Goal: Task Accomplishment & Management: Manage account settings

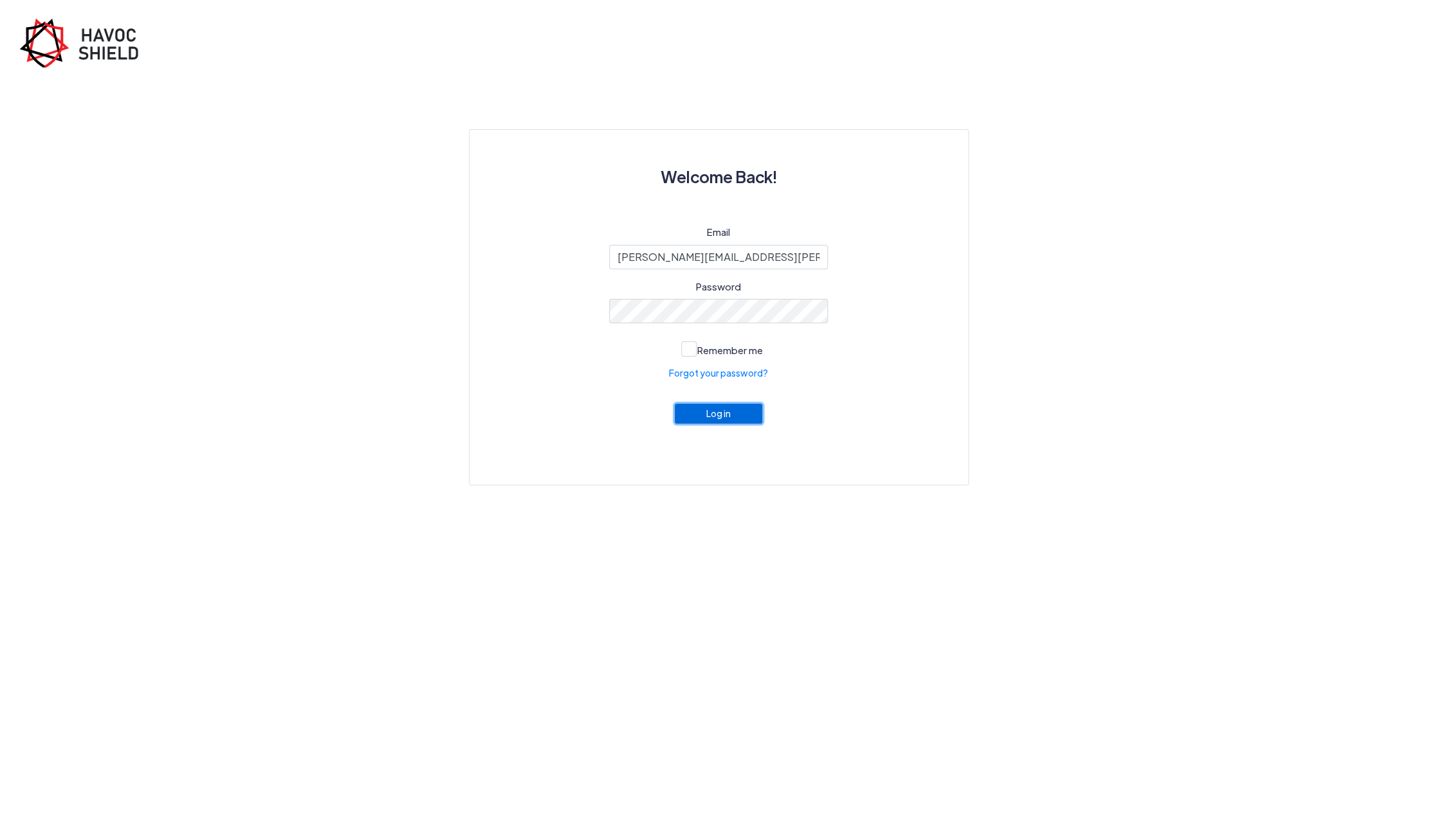
click at [725, 416] on button "Log in" at bounding box center [718, 413] width 87 height 20
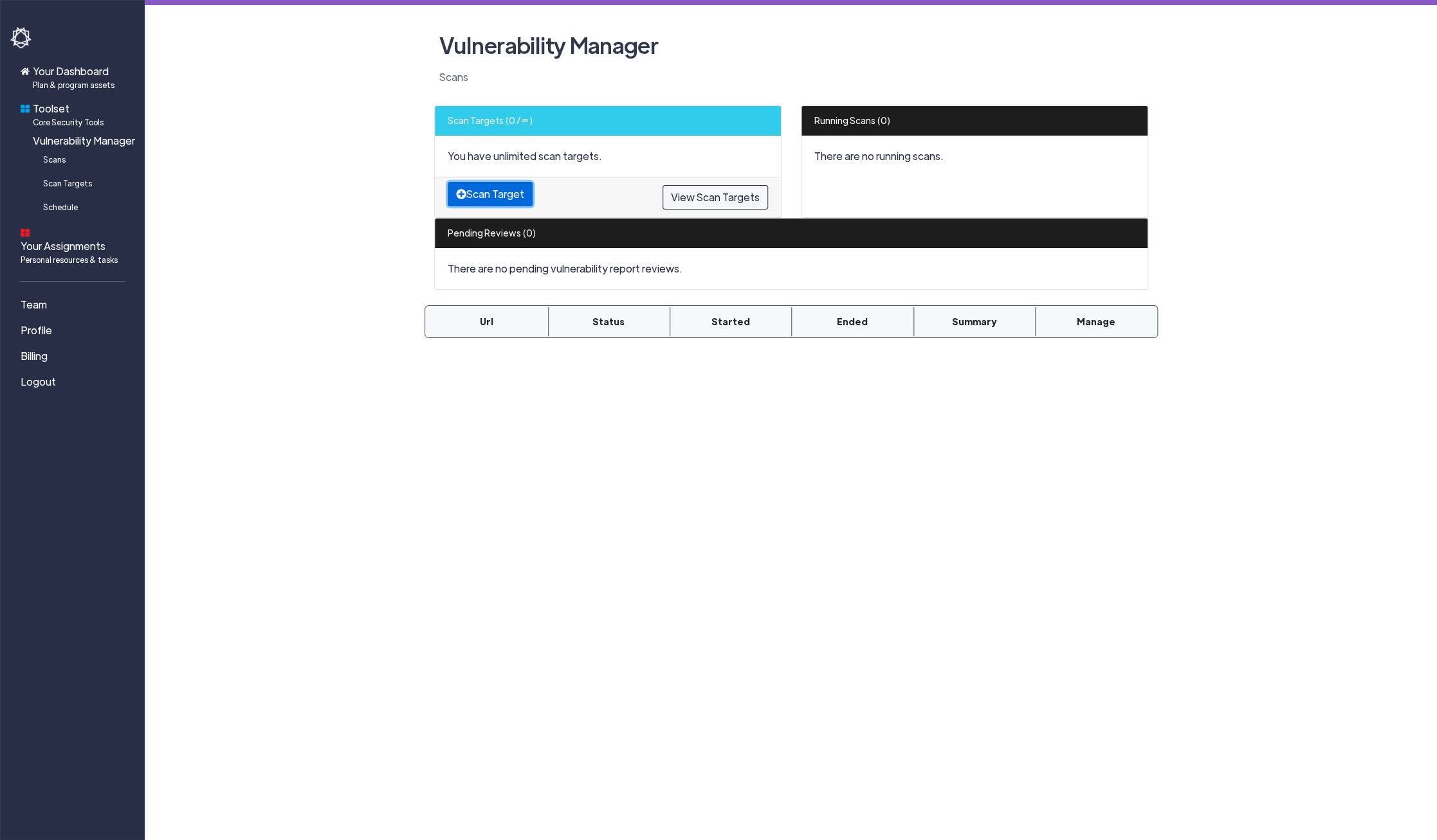
click at [497, 197] on button "Scan Target" at bounding box center [490, 194] width 85 height 25
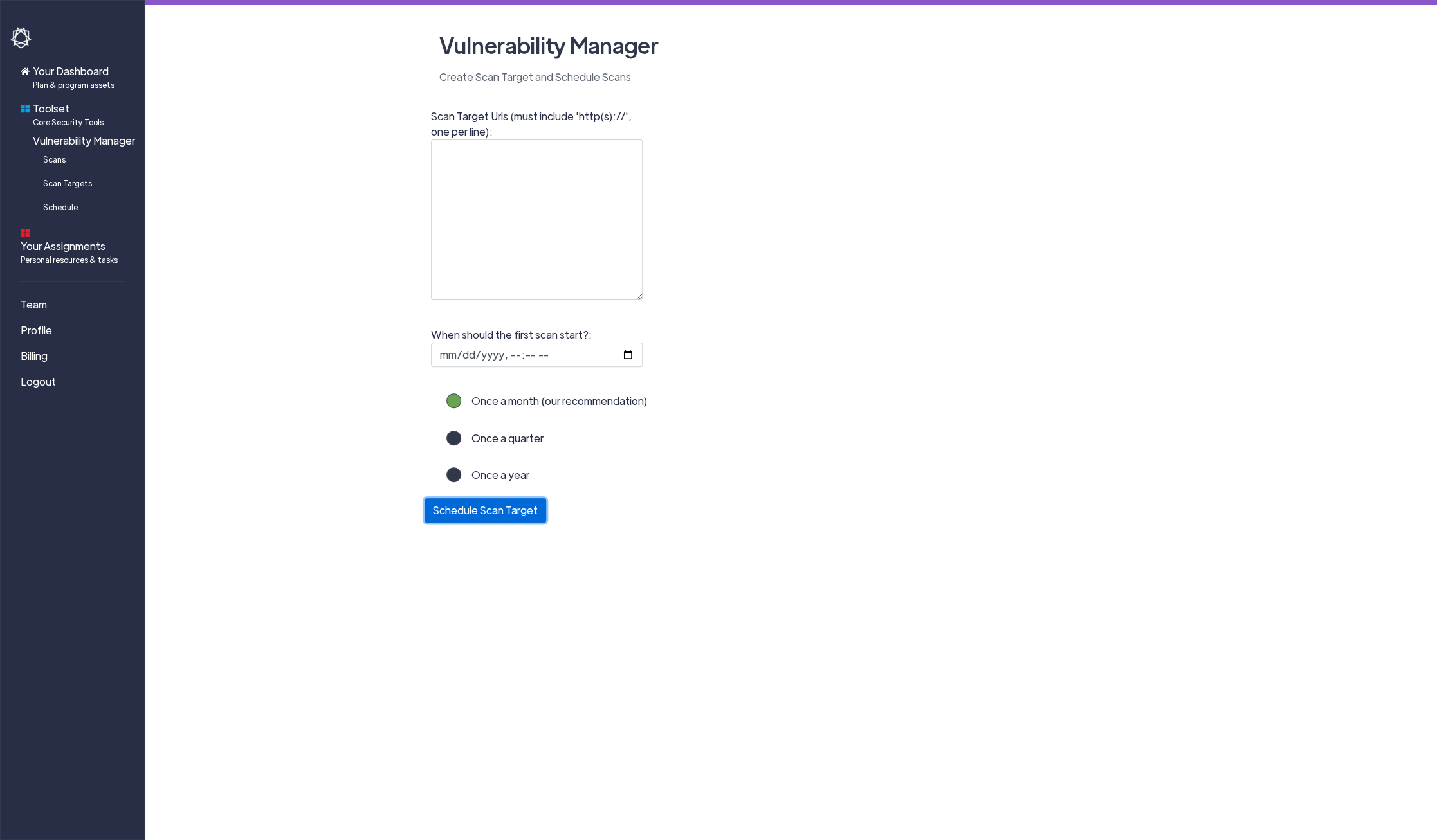
click at [472, 509] on button "Schedule Scan Target" at bounding box center [485, 510] width 122 height 25
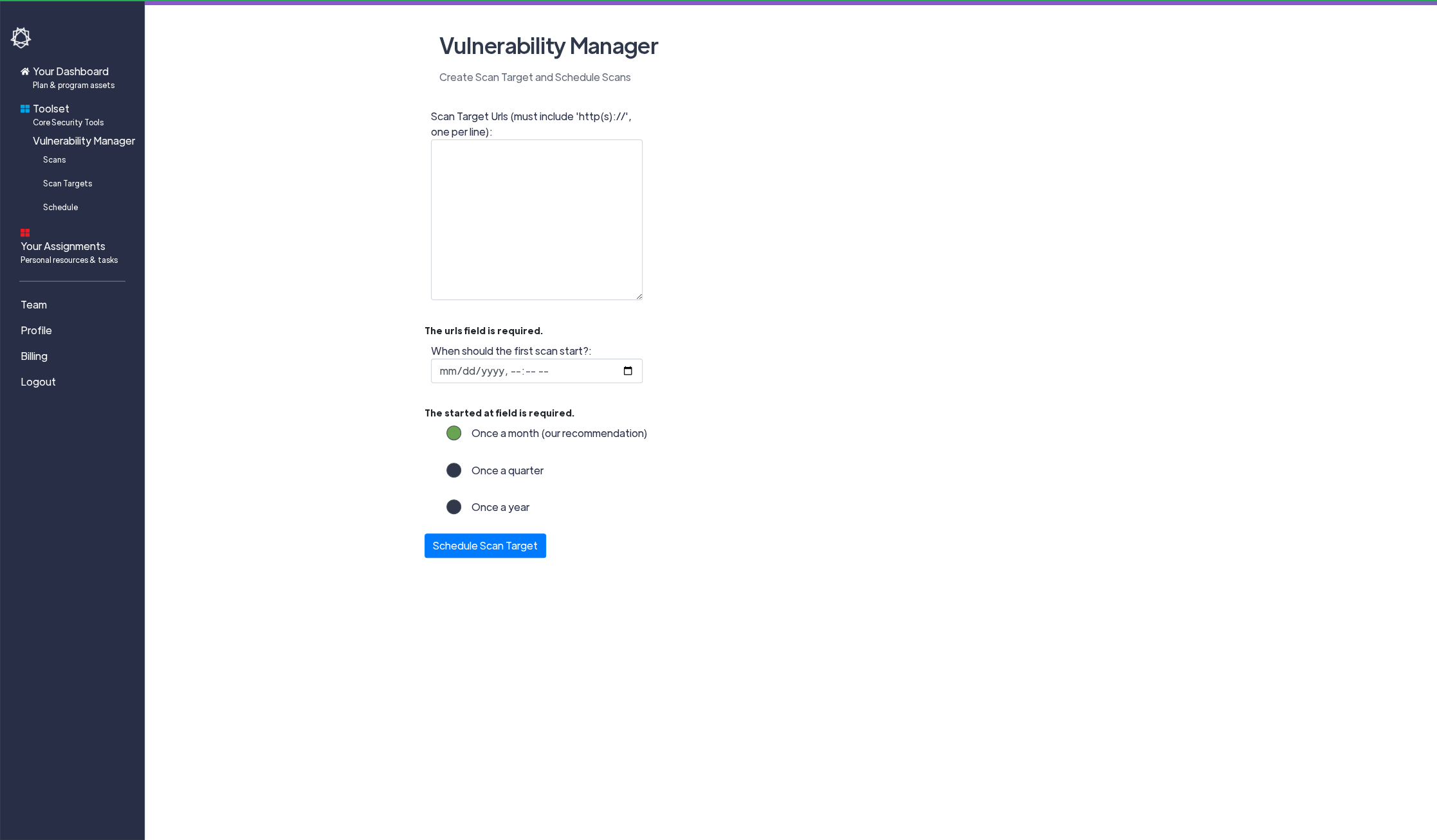
click at [617, 351] on label "When should the first scan start?:" at bounding box center [537, 363] width 212 height 40
click at [625, 371] on input "When should the first scan start?:" at bounding box center [537, 371] width 212 height 25
click at [485, 547] on button "Schedule Scan Target" at bounding box center [485, 543] width 122 height 25
click at [543, 373] on input "When should the first scan start?:" at bounding box center [537, 371] width 212 height 25
click at [523, 373] on input "When should the first scan start?:" at bounding box center [537, 371] width 212 height 25
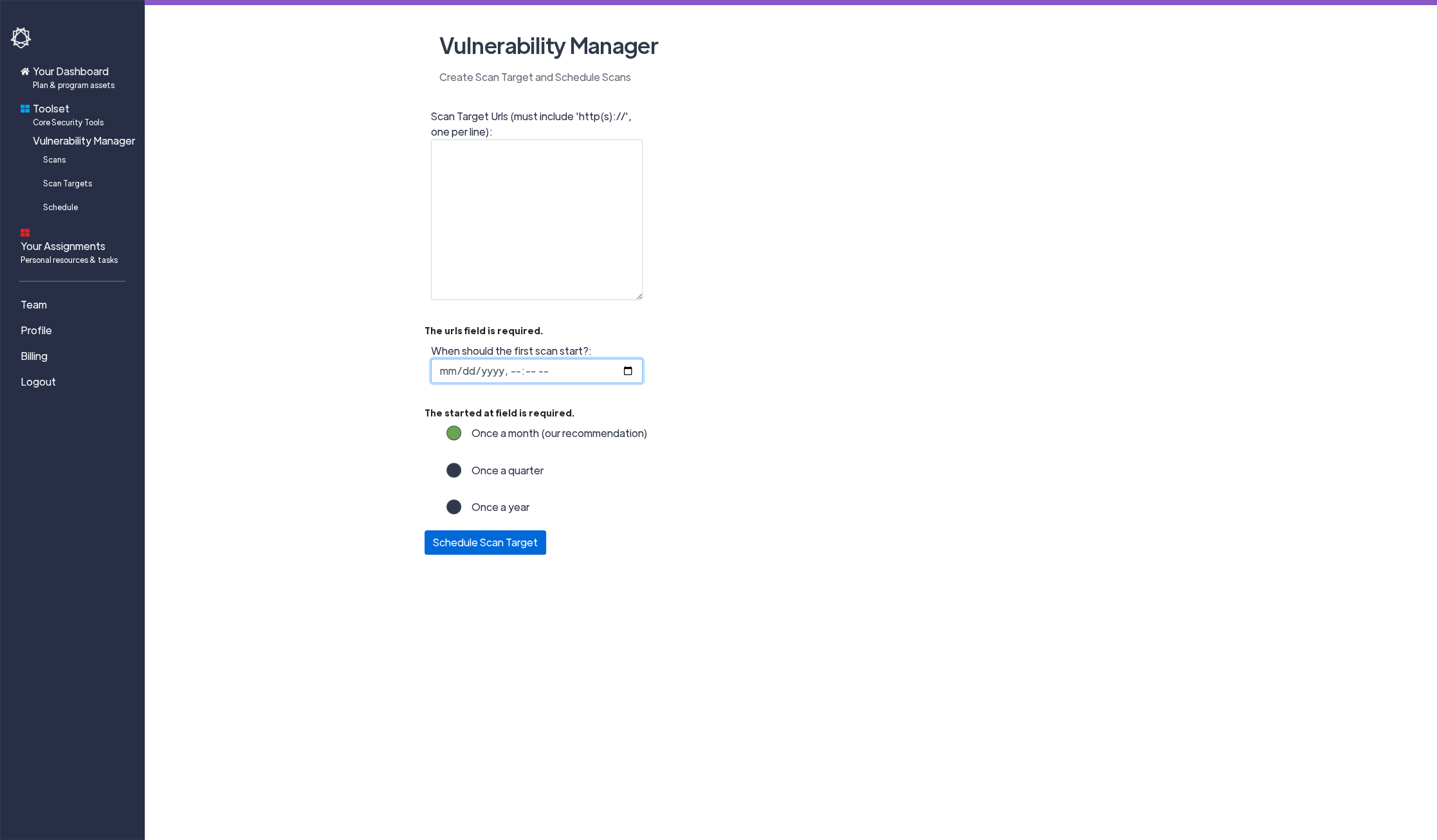
type input "2025-10-03T09:00"
click at [475, 540] on button "Schedule Scan Target" at bounding box center [485, 543] width 122 height 25
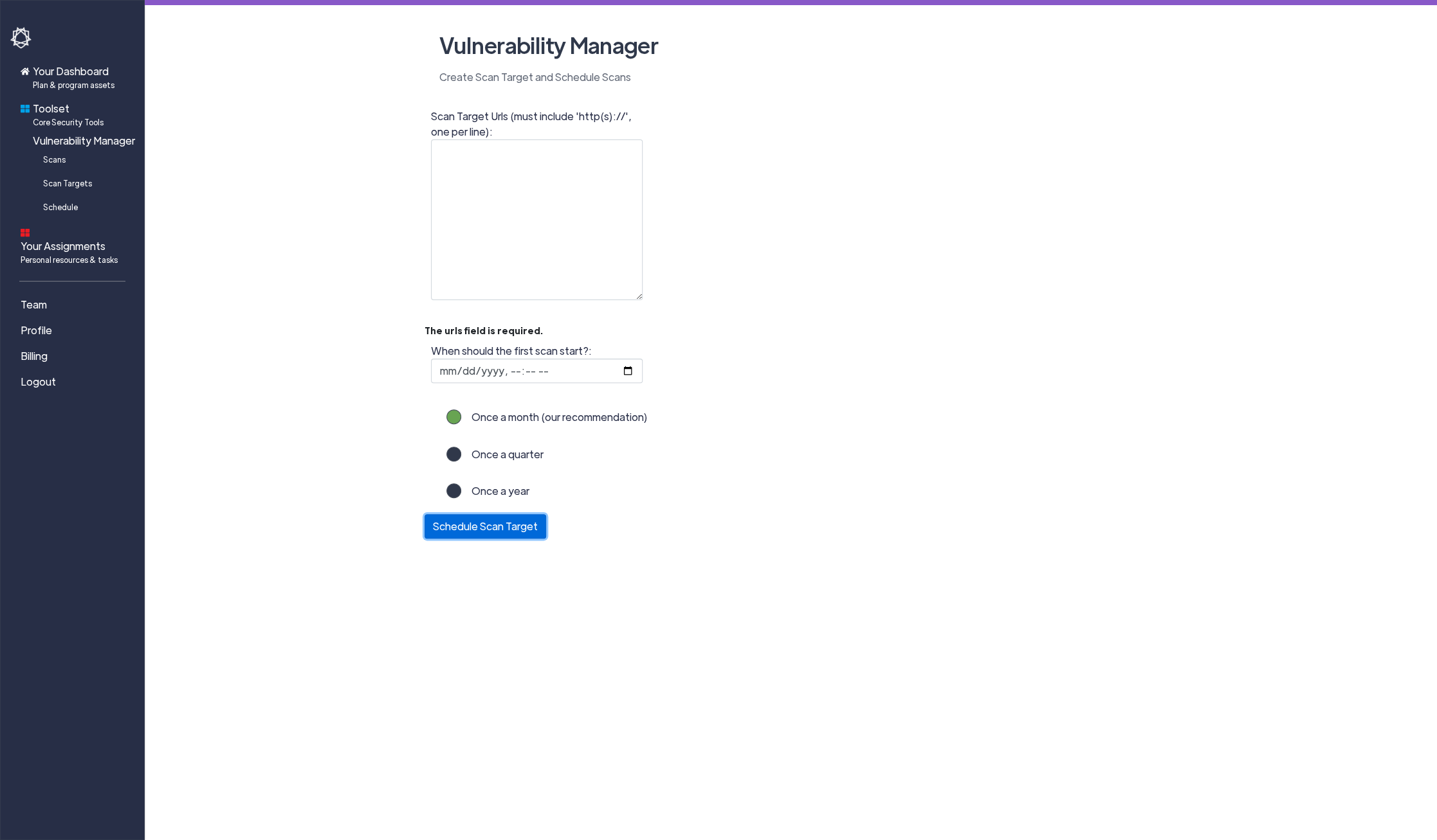
click at [474, 526] on button "Schedule Scan Target" at bounding box center [485, 527] width 122 height 25
click at [65, 179] on span "Scan Targets" at bounding box center [67, 183] width 49 height 12
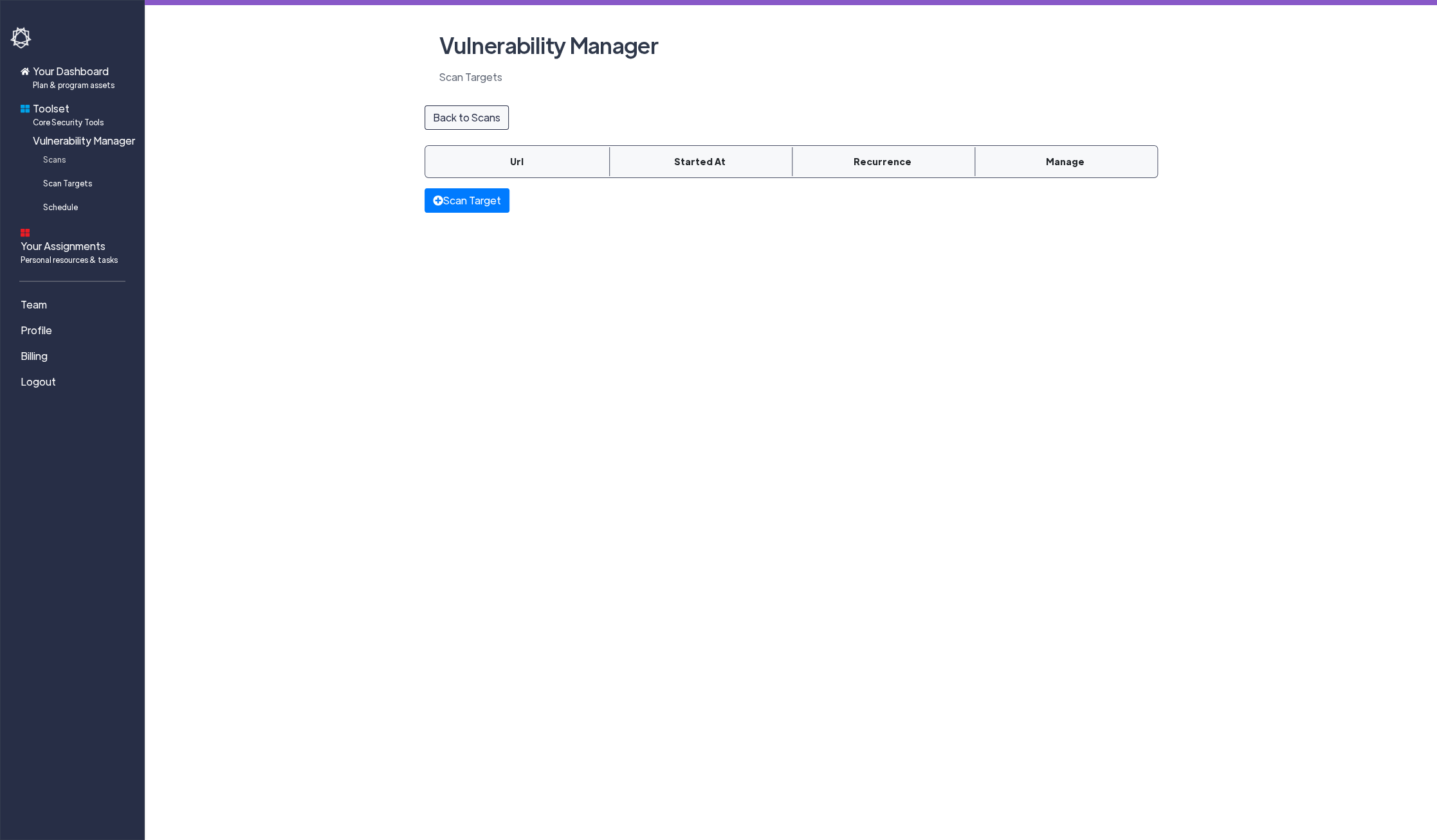
click at [58, 162] on span "Scans" at bounding box center [54, 159] width 23 height 12
click at [60, 204] on span "Schedule" at bounding box center [60, 207] width 35 height 12
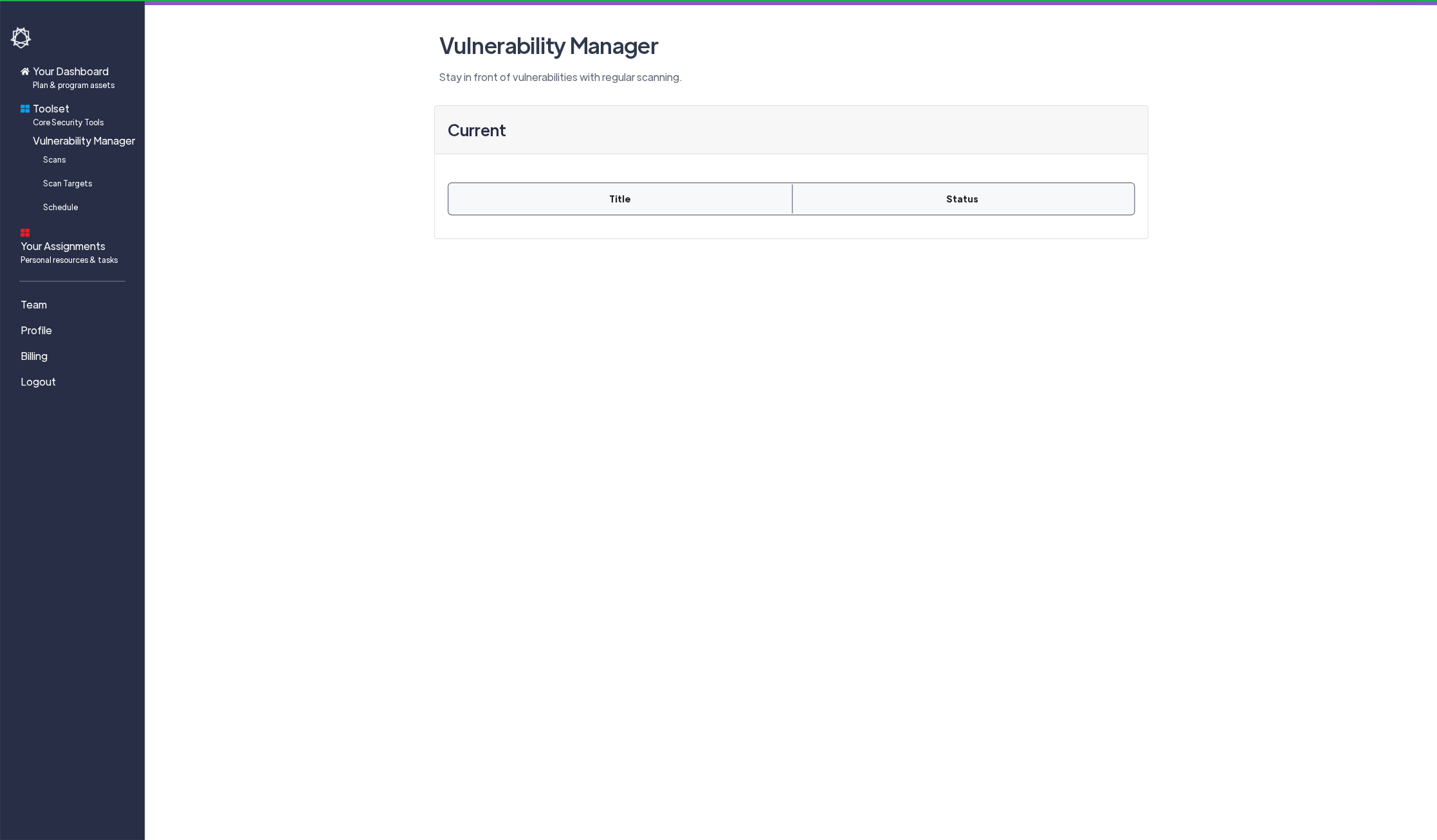
click at [69, 239] on span "Your Assignments Personal resources & tasks" at bounding box center [68, 252] width 97 height 27
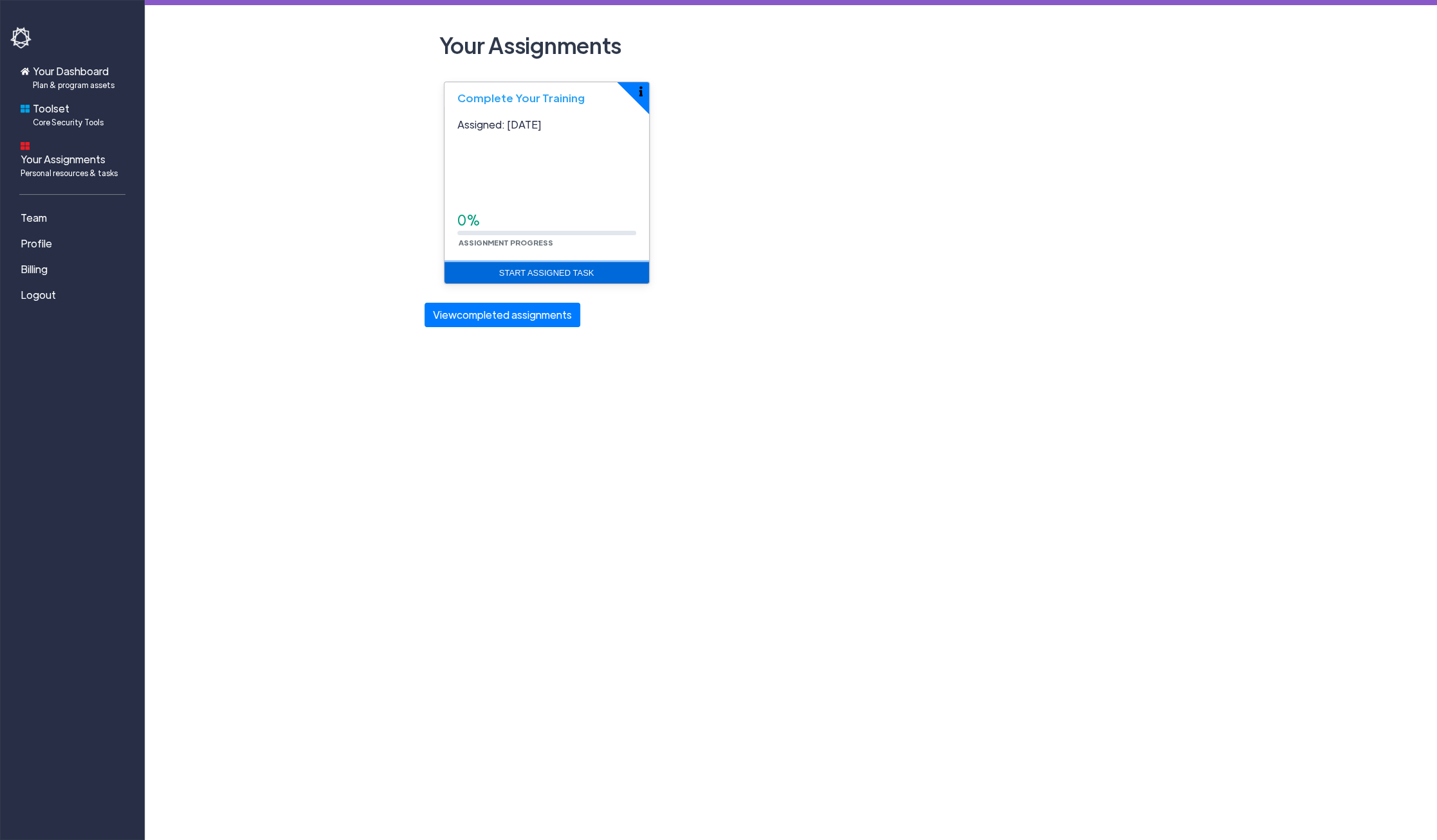
click at [526, 273] on link "Start Assigned Task" at bounding box center [546, 273] width 205 height 22
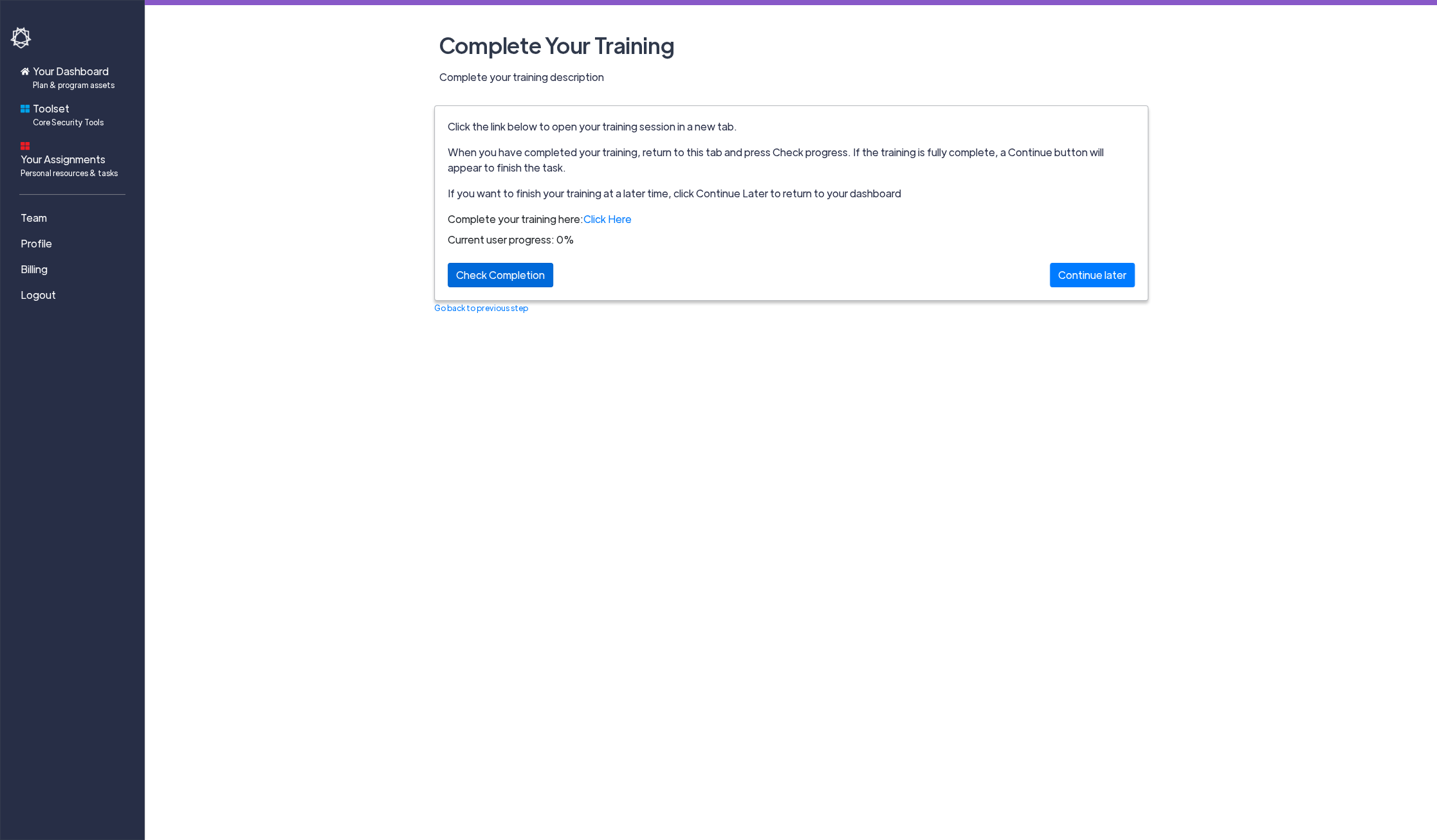
click at [492, 274] on div "Check Completion" at bounding box center [500, 275] width 106 height 25
click at [597, 218] on link "Click Here" at bounding box center [607, 218] width 48 height 14
click at [499, 310] on link "Go back to previous step" at bounding box center [481, 308] width 94 height 10
click at [52, 210] on link "Team" at bounding box center [74, 218] width 129 height 25
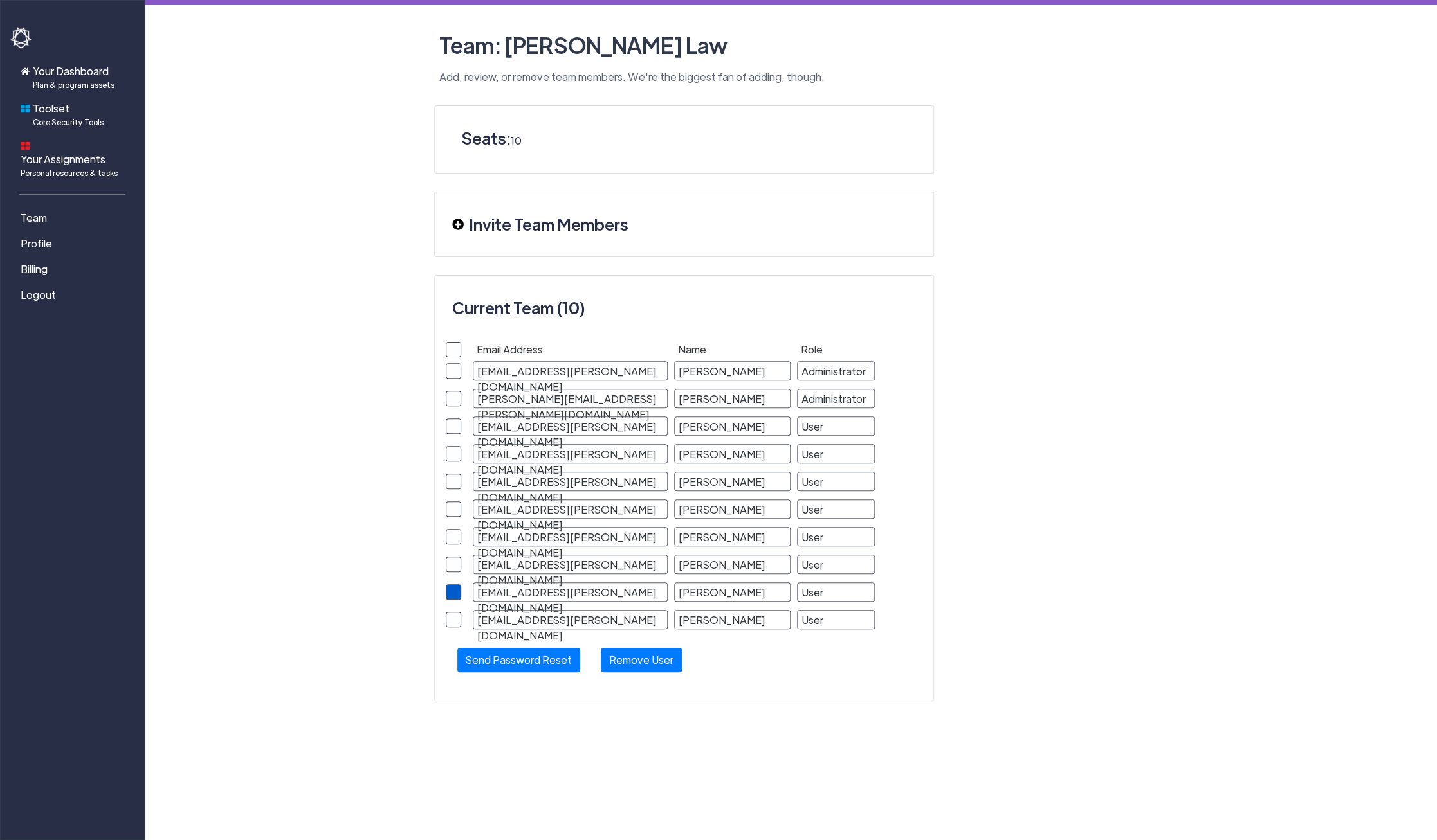
click at [452, 592] on span at bounding box center [453, 592] width 15 height 15
click at [0, 0] on input "checkbox" at bounding box center [0, 0] width 0 height 0
click at [647, 662] on button "Remove User" at bounding box center [641, 660] width 81 height 25
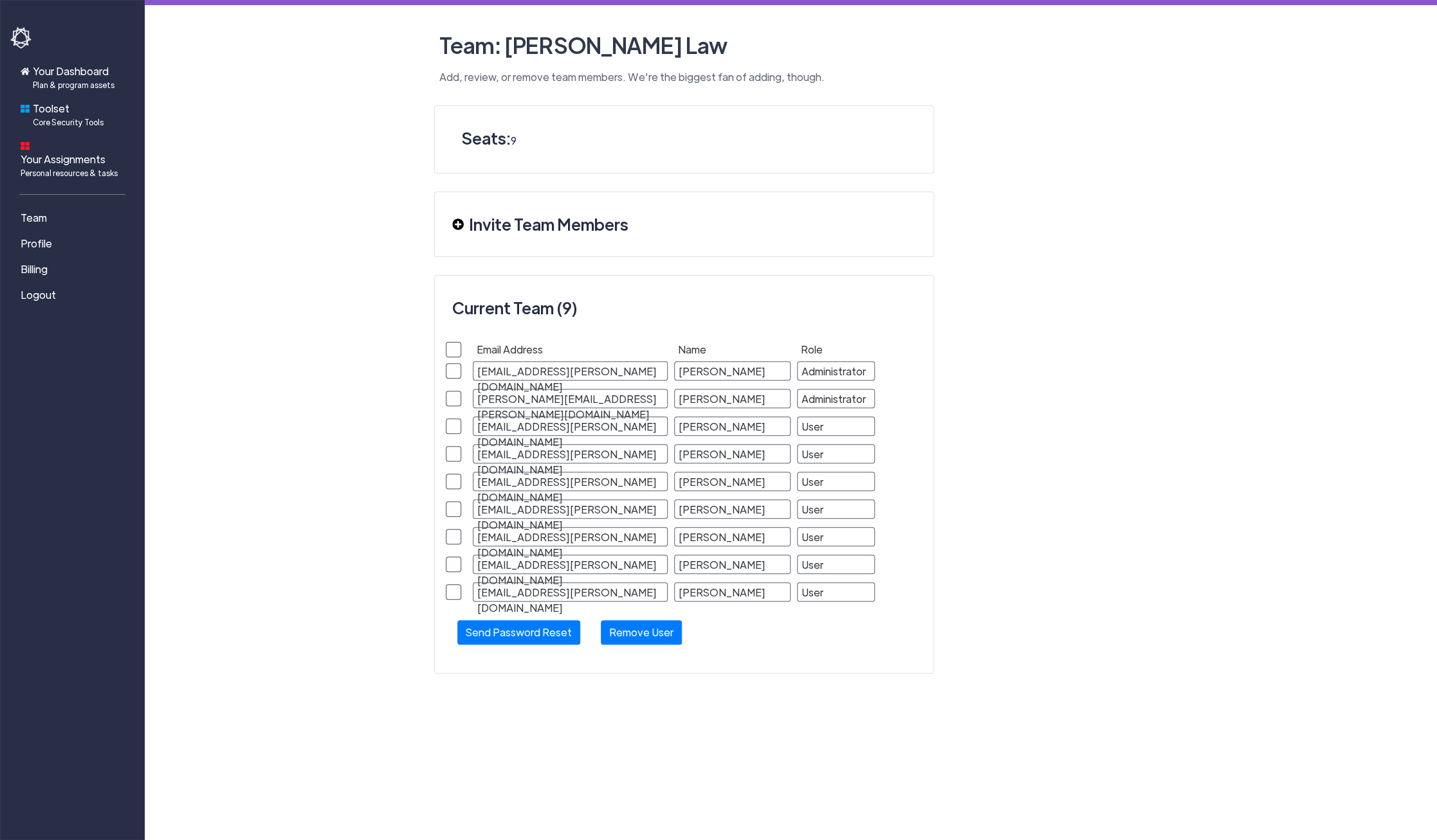
click at [504, 374] on div "[EMAIL_ADDRESS][PERSON_NAME][DOMAIN_NAME]" at bounding box center [570, 371] width 195 height 19
click at [34, 210] on span "Team" at bounding box center [34, 218] width 26 height 15
click at [25, 236] on span "Profile" at bounding box center [36, 243] width 31 height 15
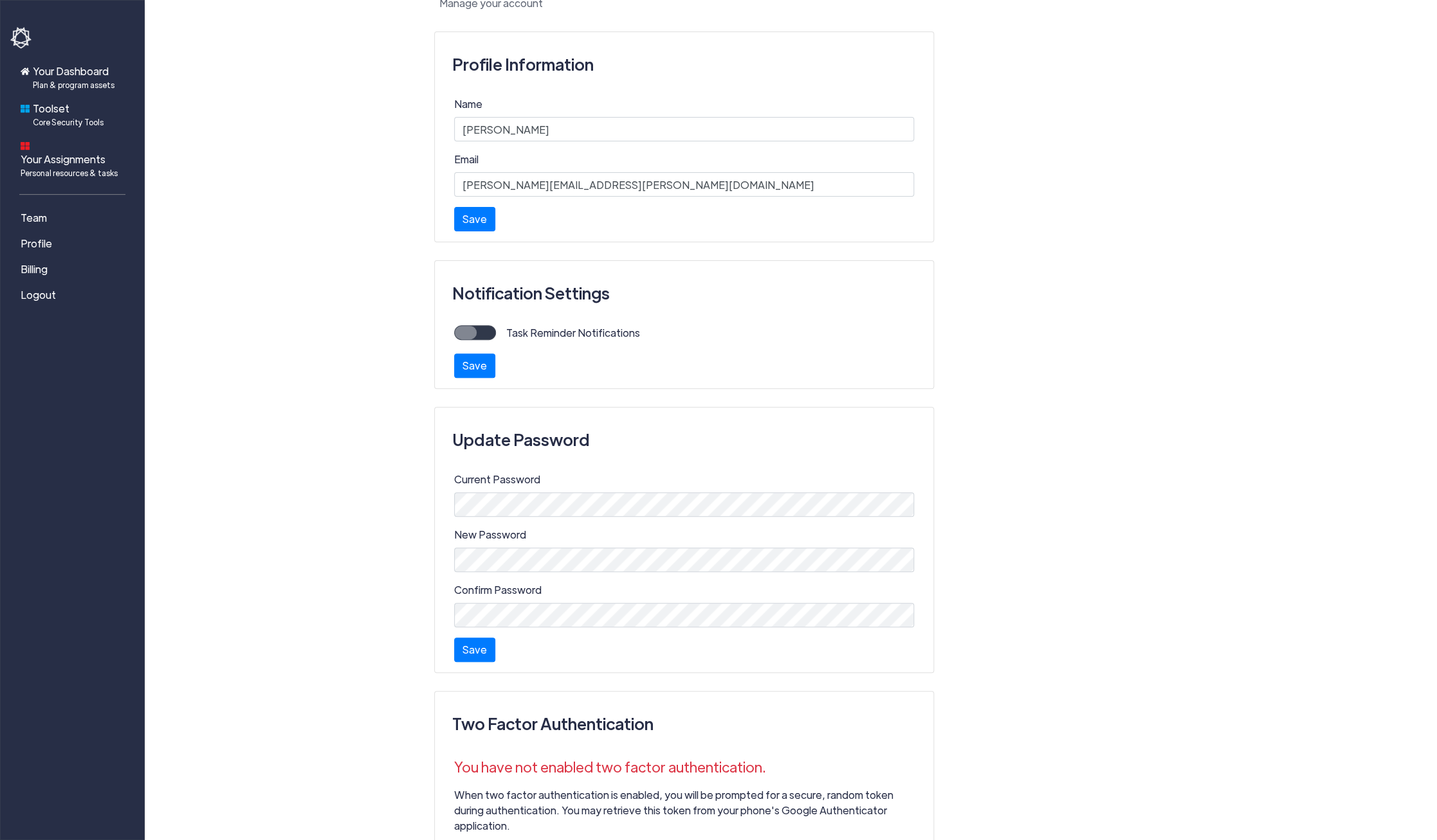
scroll to position [136, 0]
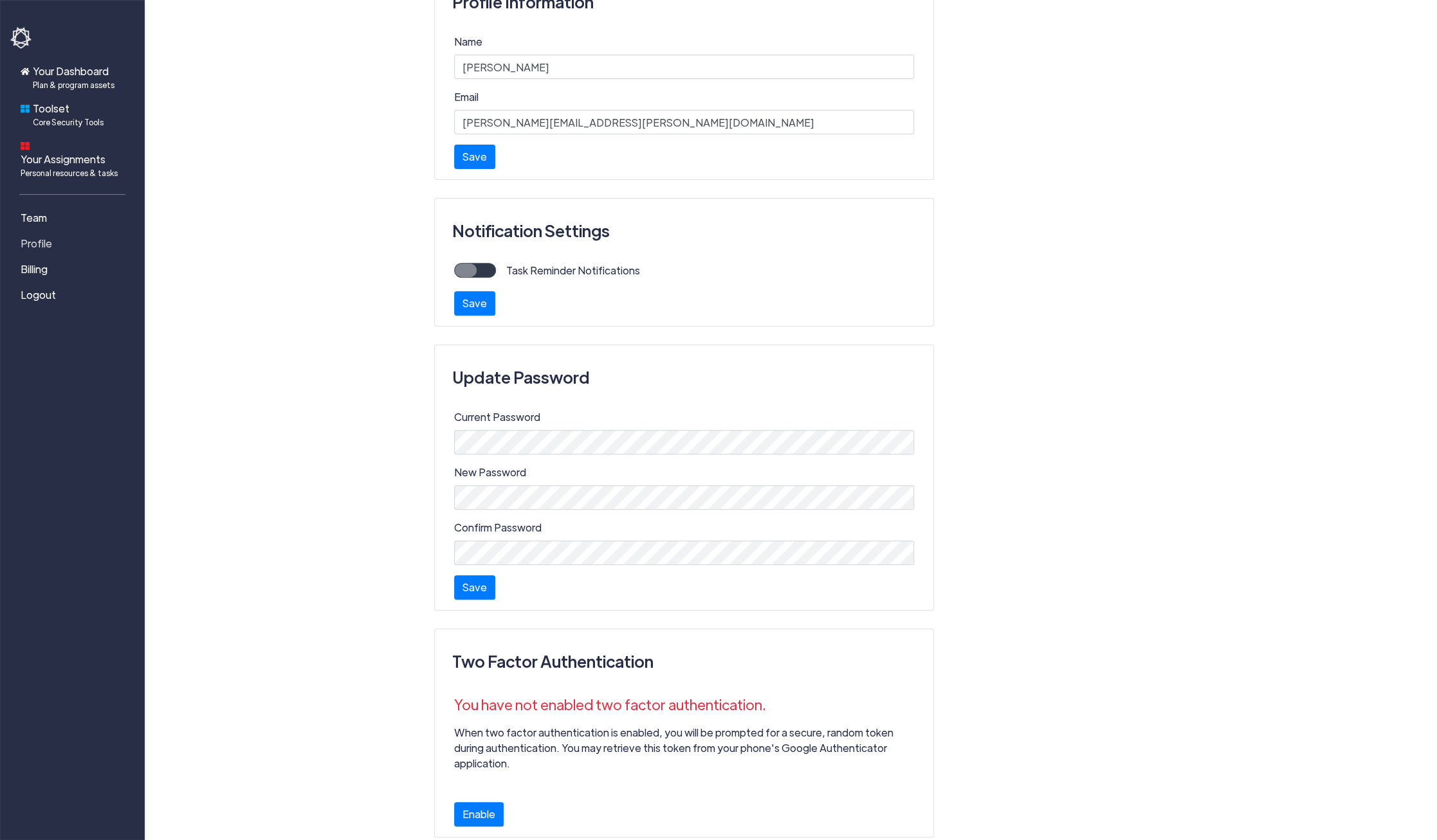
click at [37, 236] on span "Profile" at bounding box center [36, 243] width 31 height 15
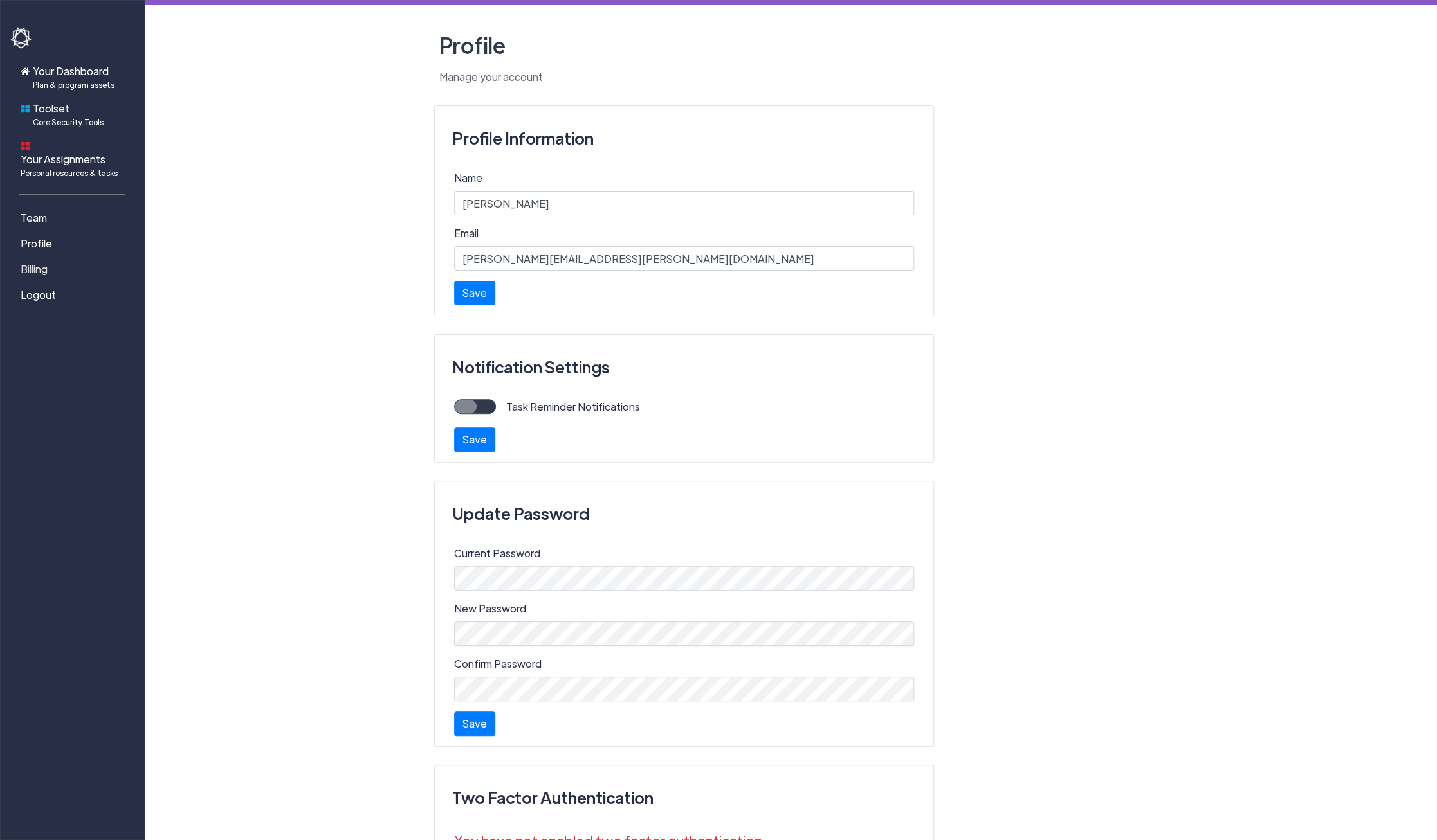
click at [31, 261] on span "Billing" at bounding box center [34, 269] width 27 height 15
click at [63, 82] on span "Plan & program assets" at bounding box center [74, 85] width 82 height 12
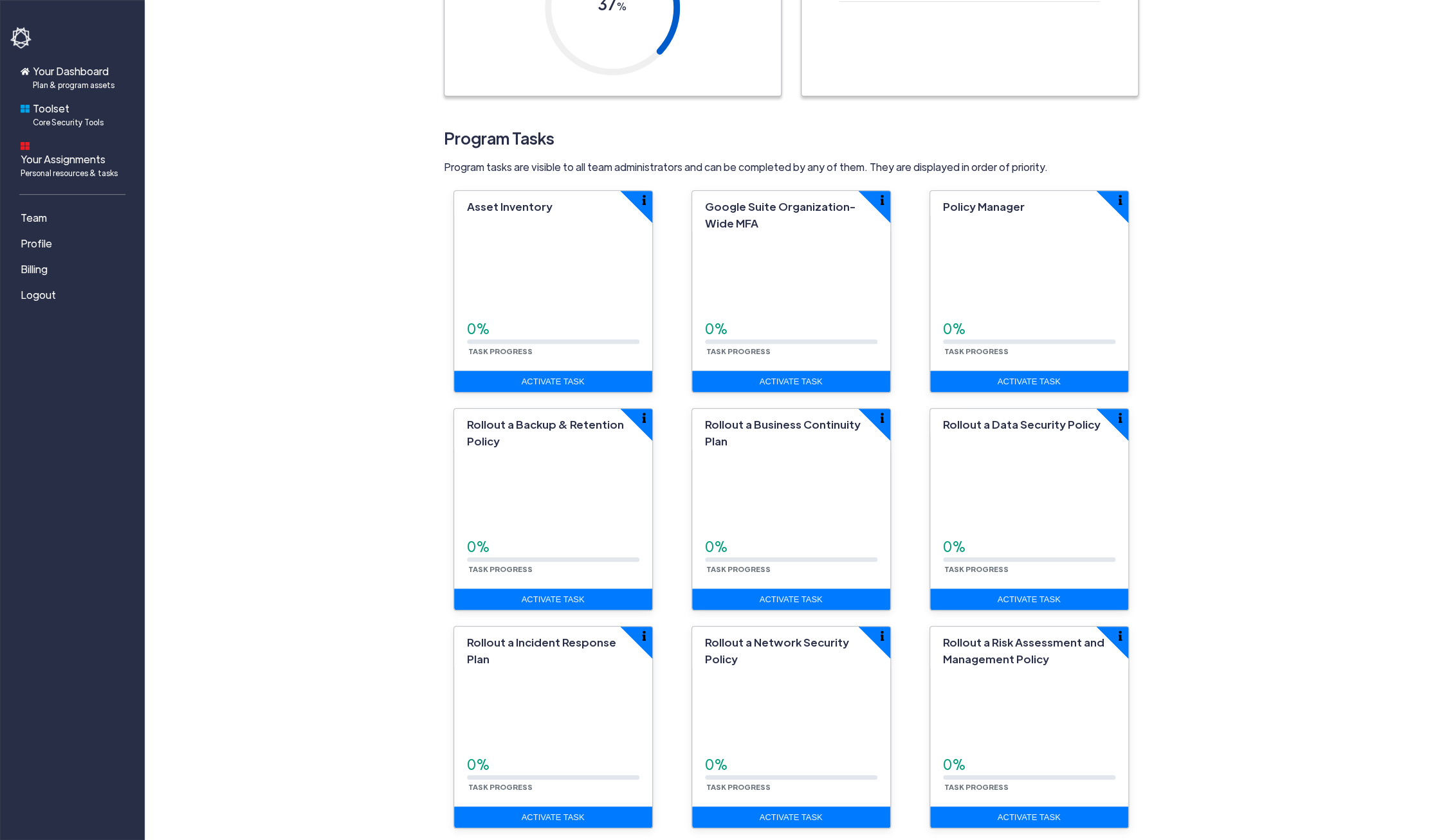
scroll to position [206, 0]
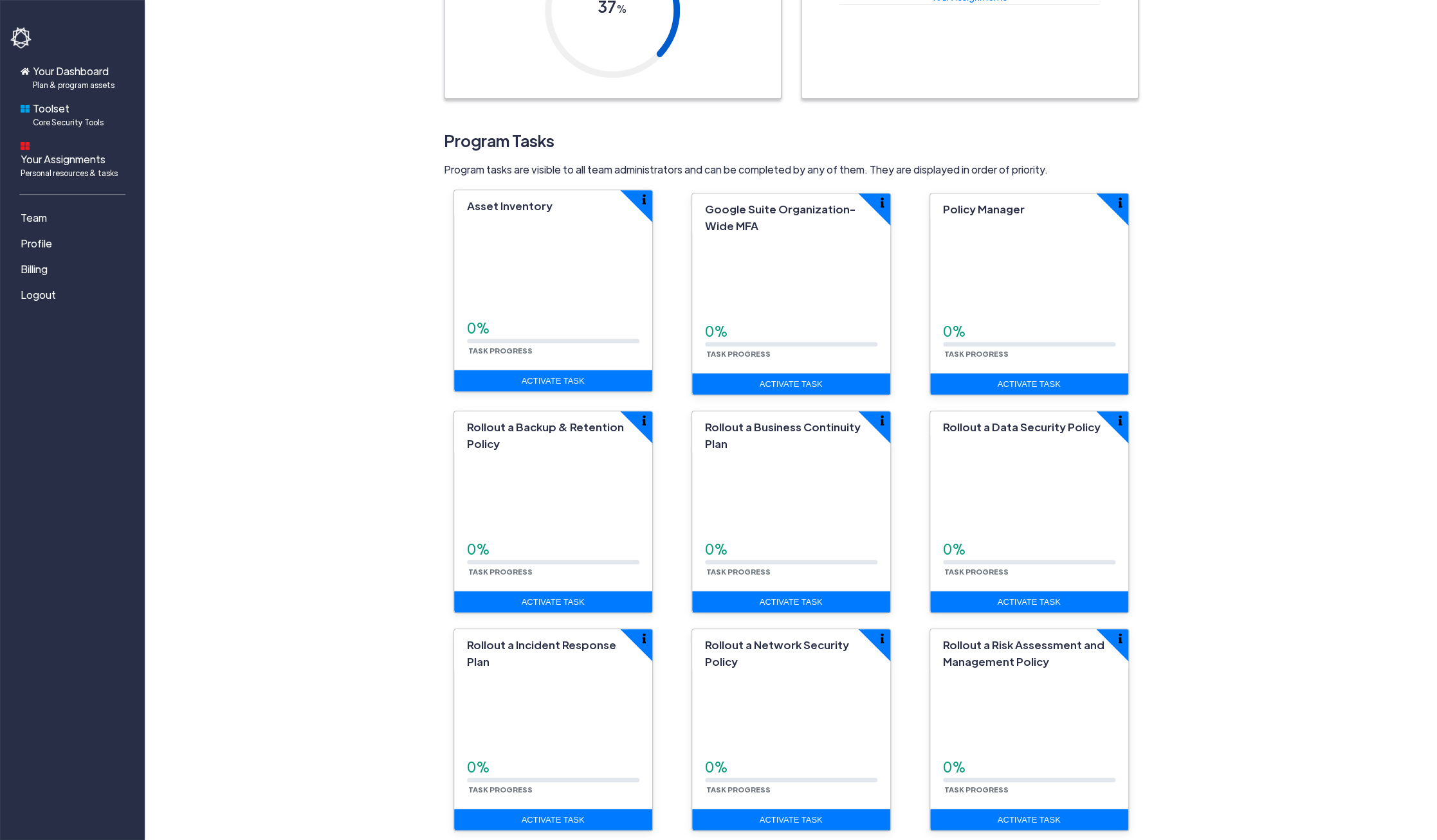
click at [567, 282] on div "0% Task Progress" at bounding box center [553, 292] width 198 height 155
click at [541, 379] on link "Activate Task" at bounding box center [553, 381] width 198 height 22
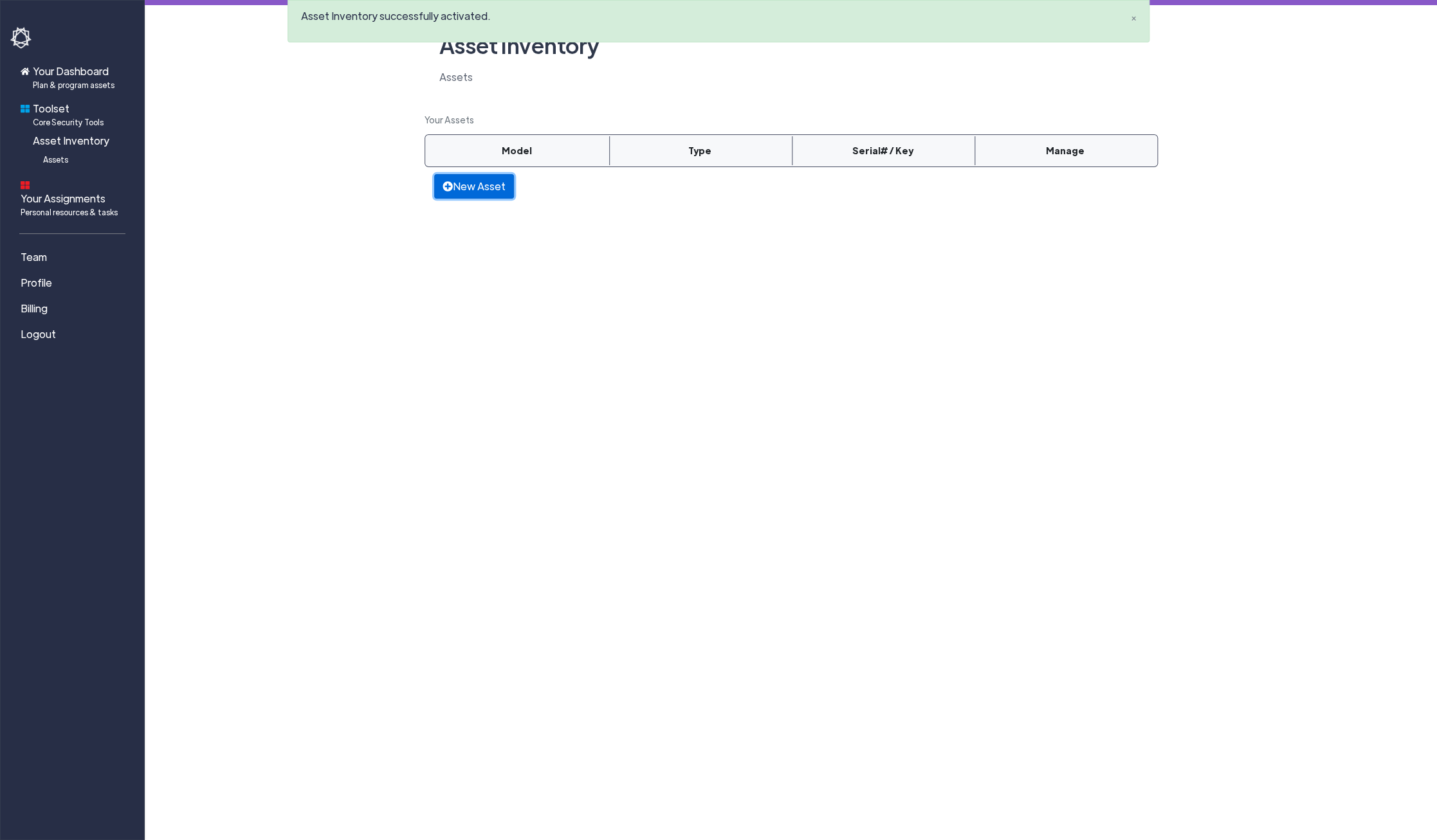
click at [473, 198] on link "New Asset" at bounding box center [474, 186] width 80 height 25
select select
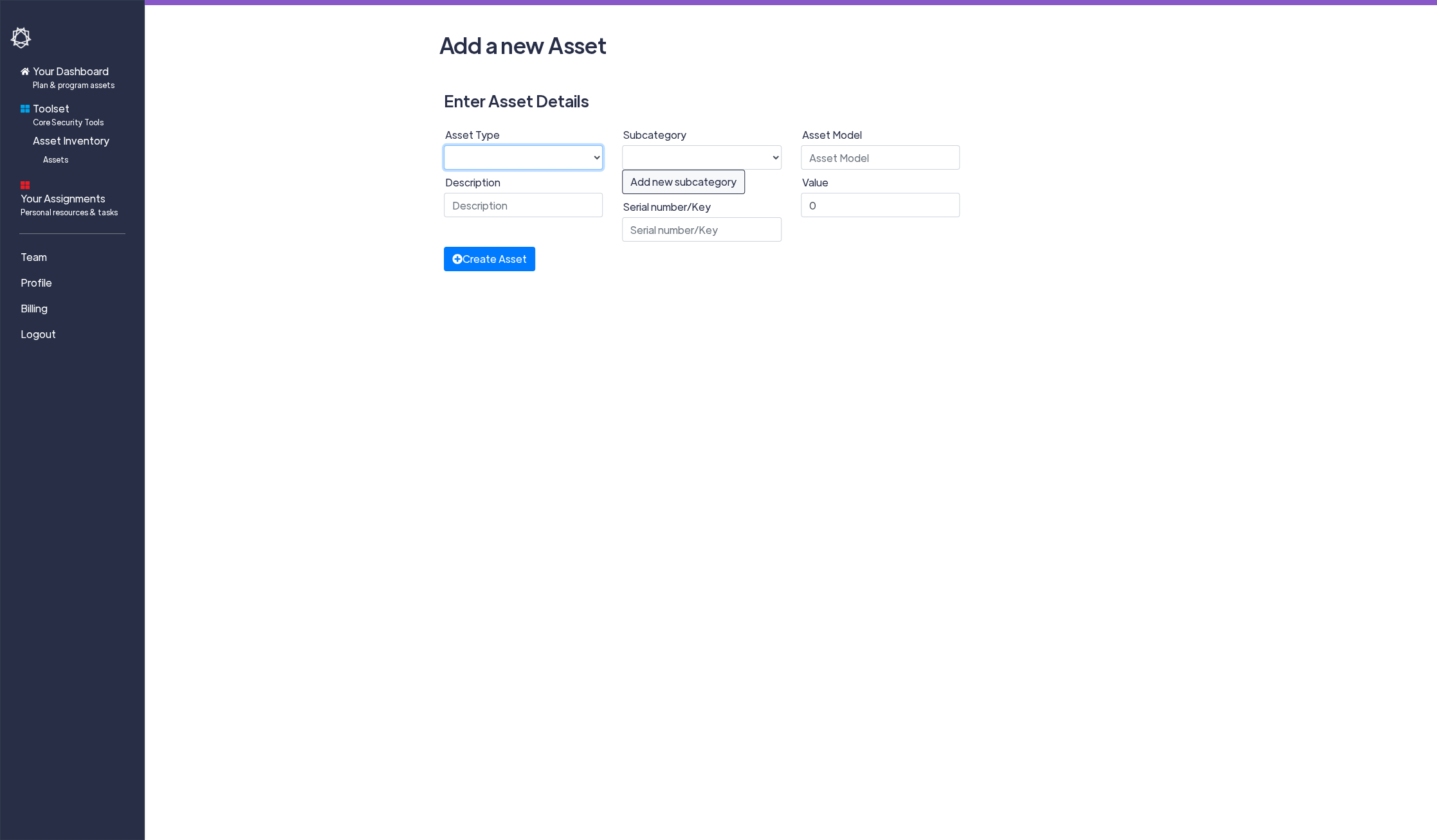
click at [444, 146] on select "Hardware Software" at bounding box center [523, 158] width 160 height 25
click at [60, 80] on span "Plan & program assets" at bounding box center [74, 85] width 82 height 12
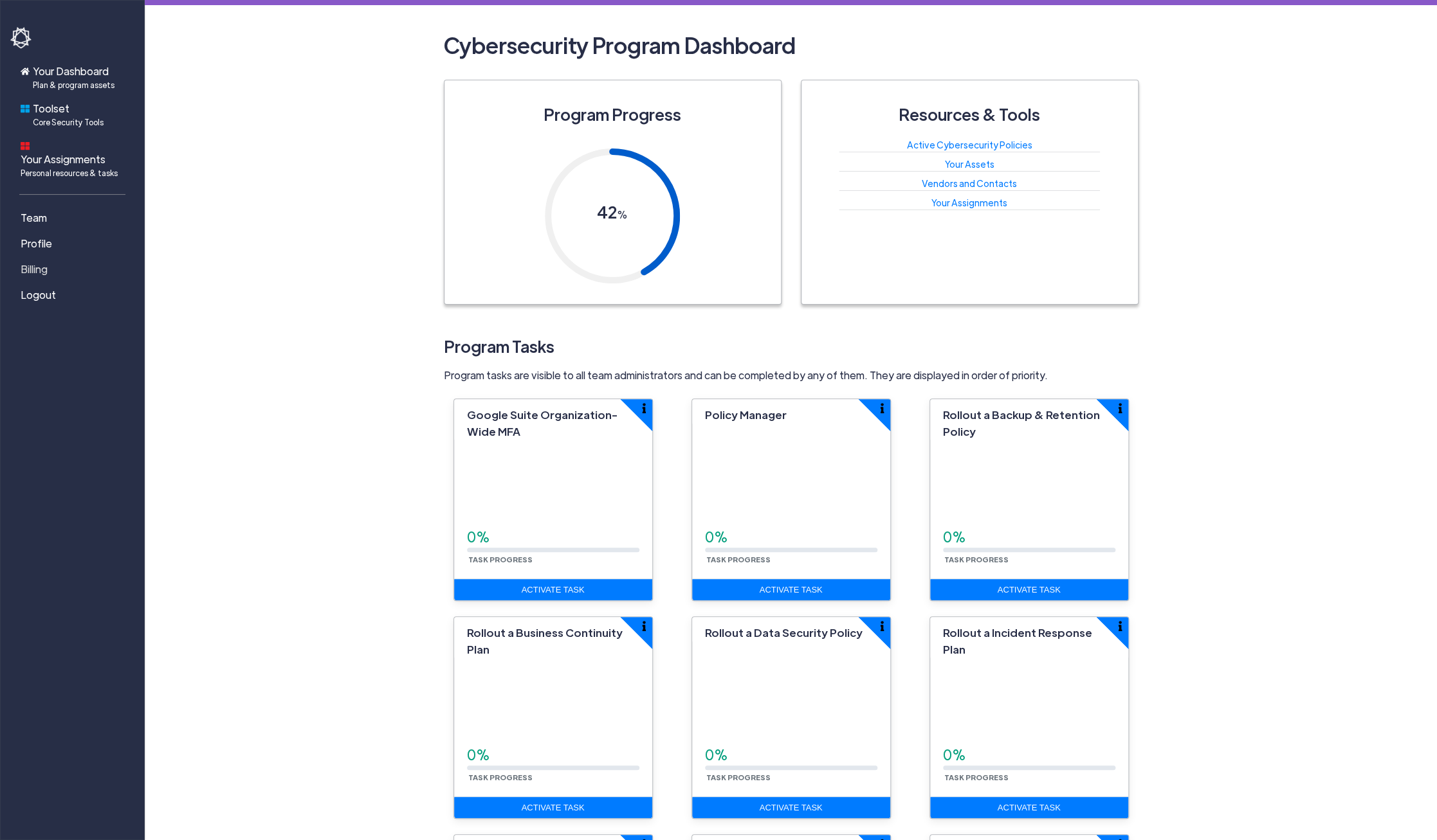
click at [39, 261] on span "Billing" at bounding box center [34, 269] width 27 height 15
click at [61, 78] on span "Your Dashboard Plan & program assets" at bounding box center [74, 76] width 82 height 27
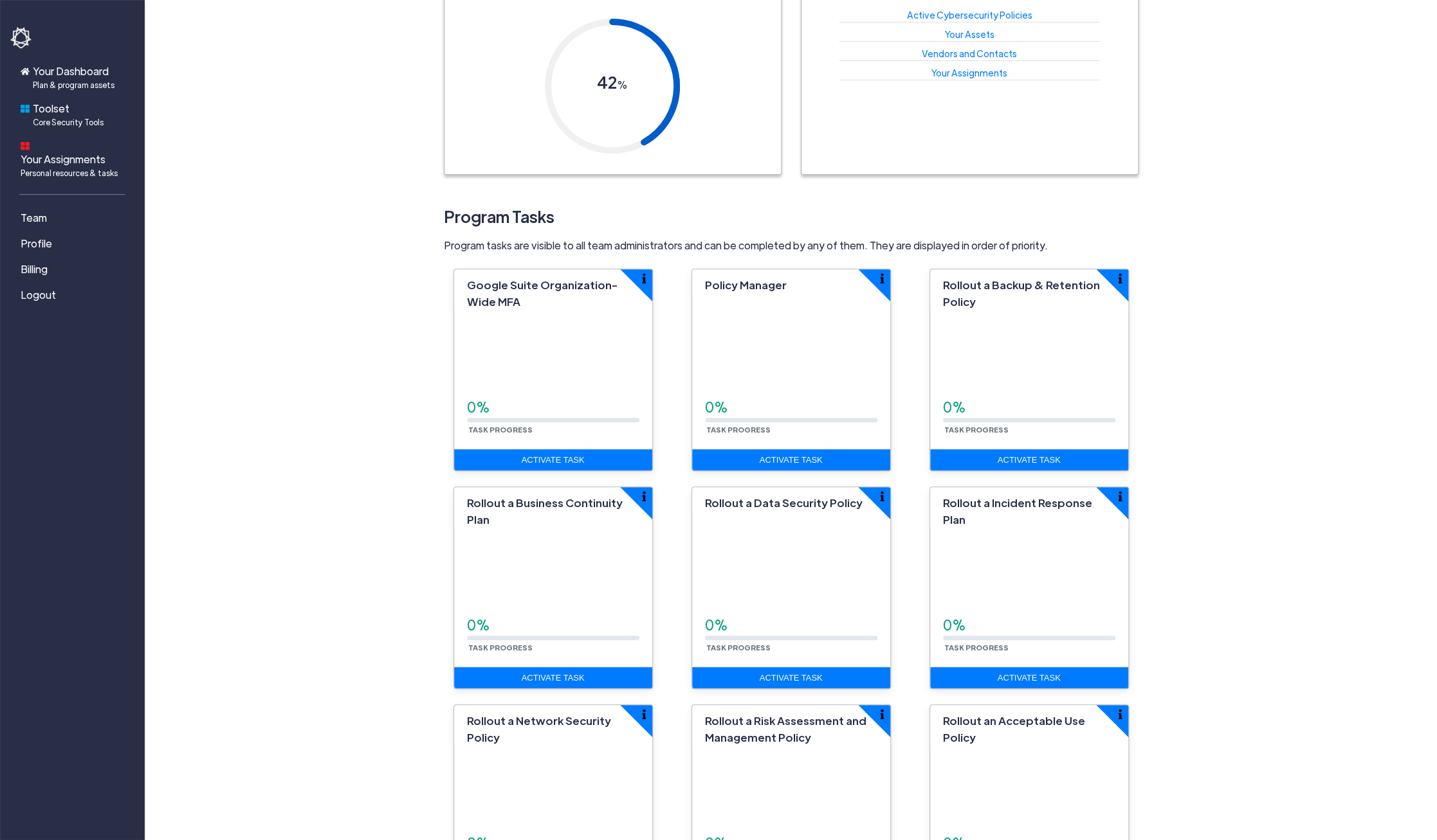
scroll to position [475, 0]
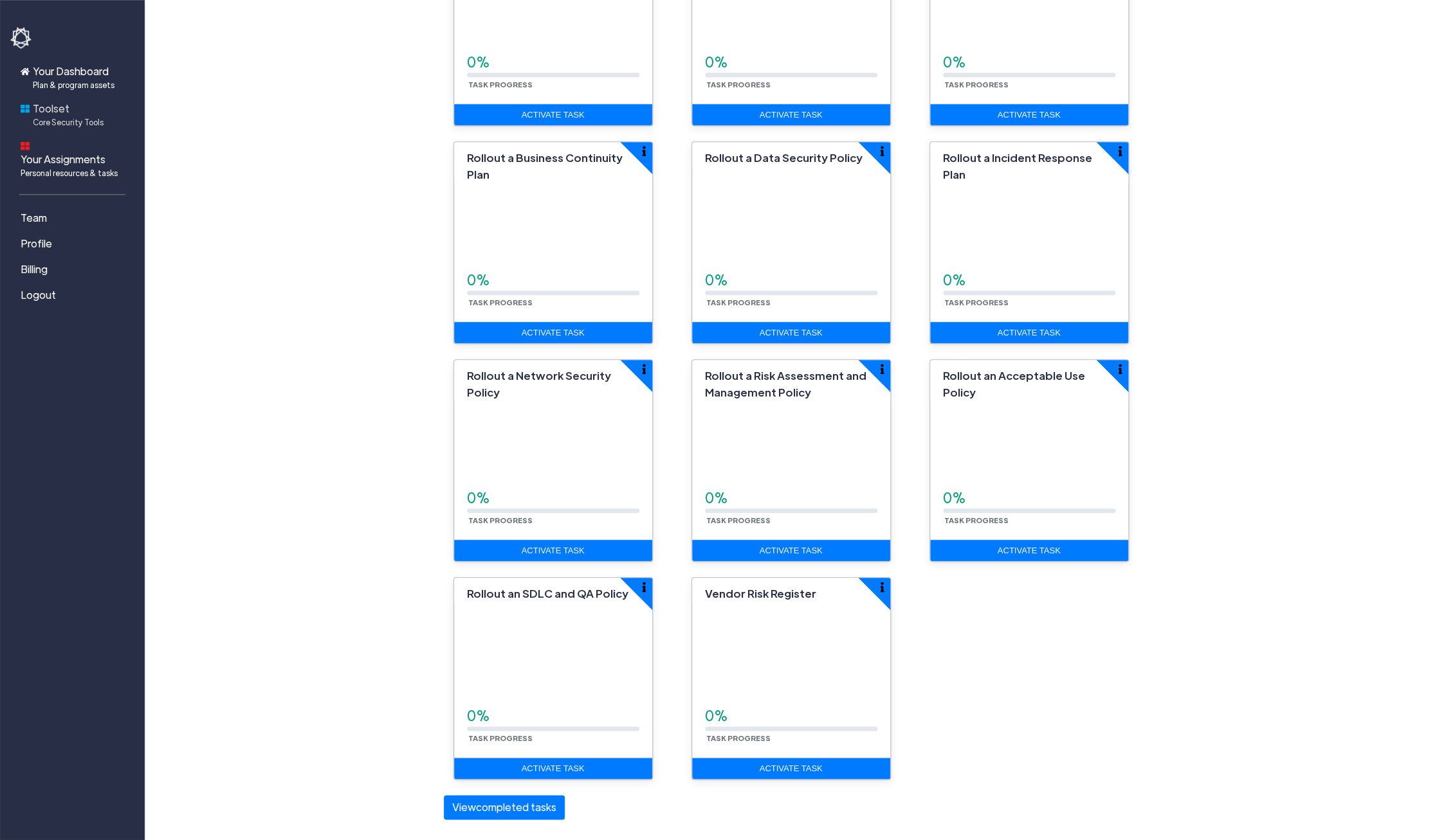
click at [43, 112] on span "Toolset Core Security Tools" at bounding box center [68, 114] width 71 height 27
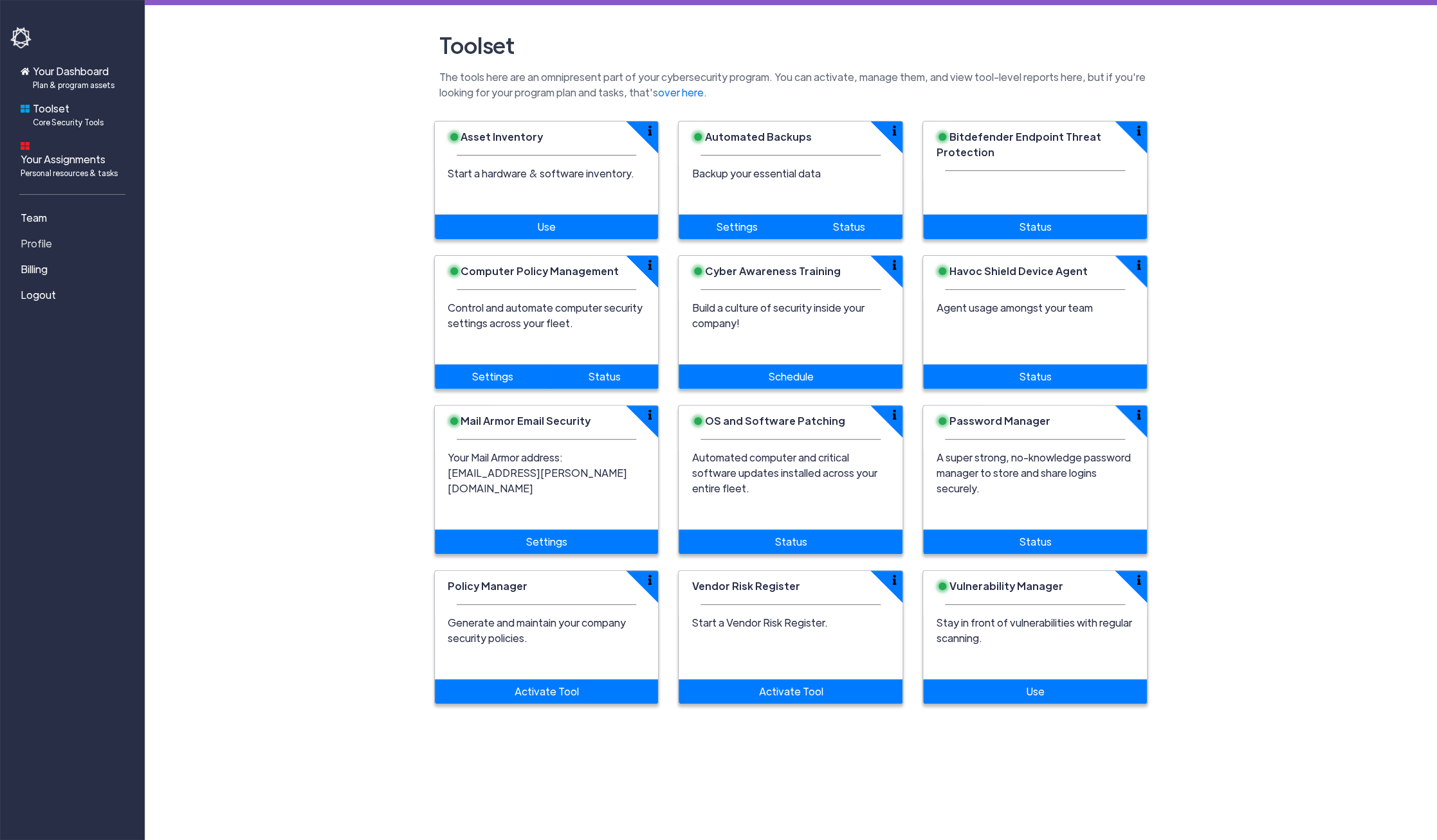
click at [42, 236] on span "Profile" at bounding box center [36, 243] width 31 height 15
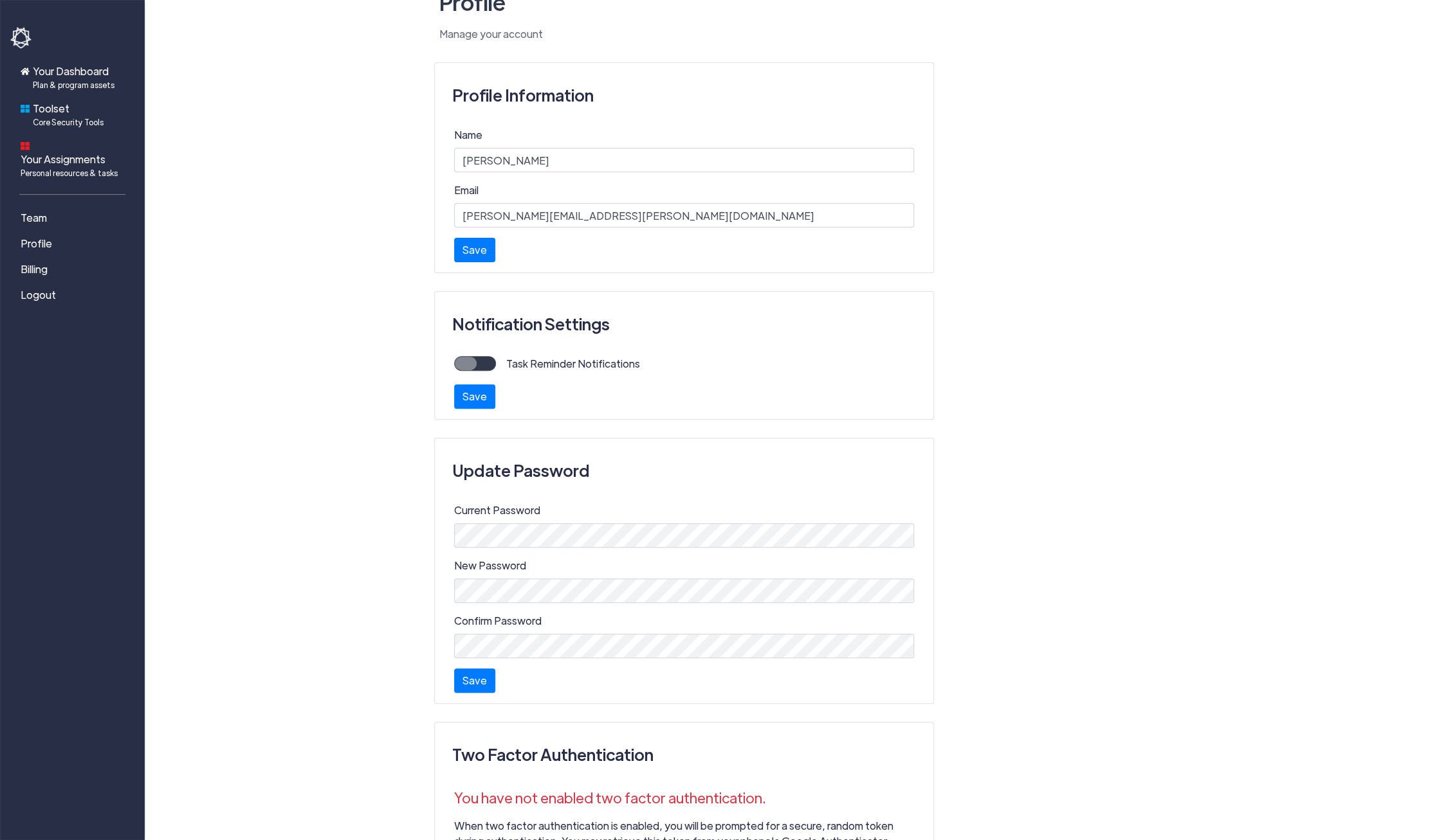
scroll to position [136, 0]
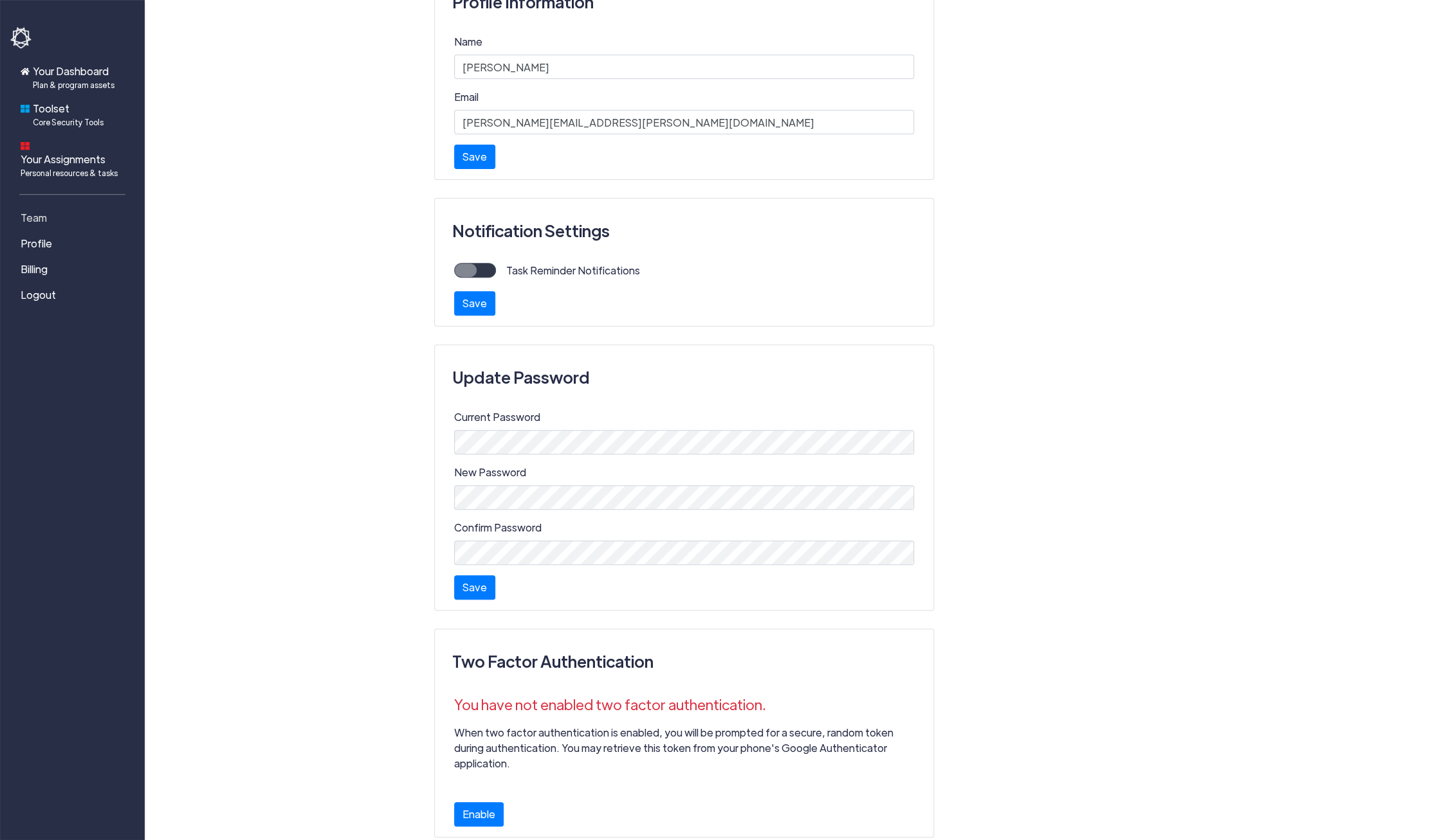
click at [48, 205] on link "Team" at bounding box center [74, 218] width 129 height 25
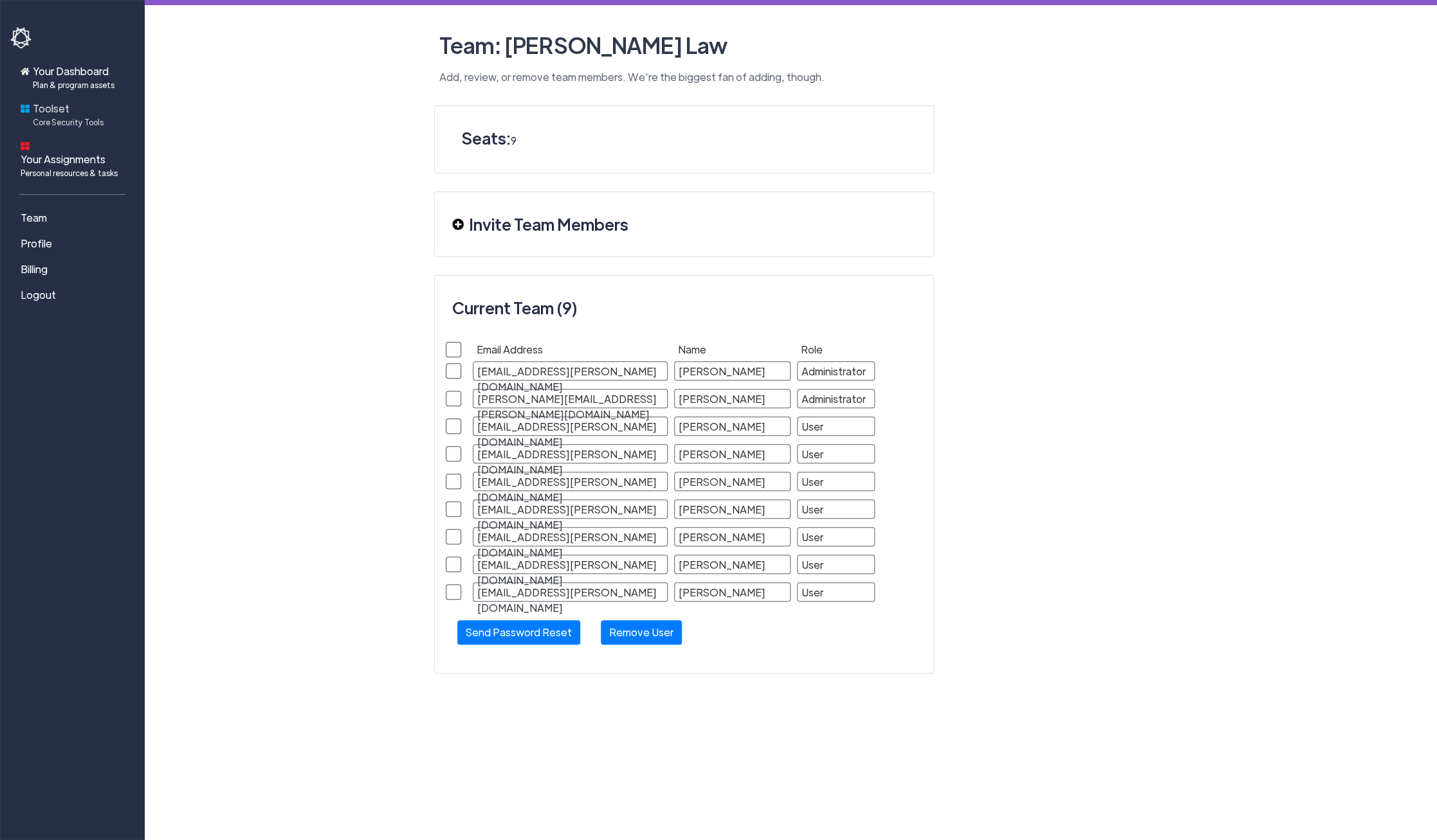
click at [63, 119] on span "Core Security Tools" at bounding box center [68, 122] width 71 height 12
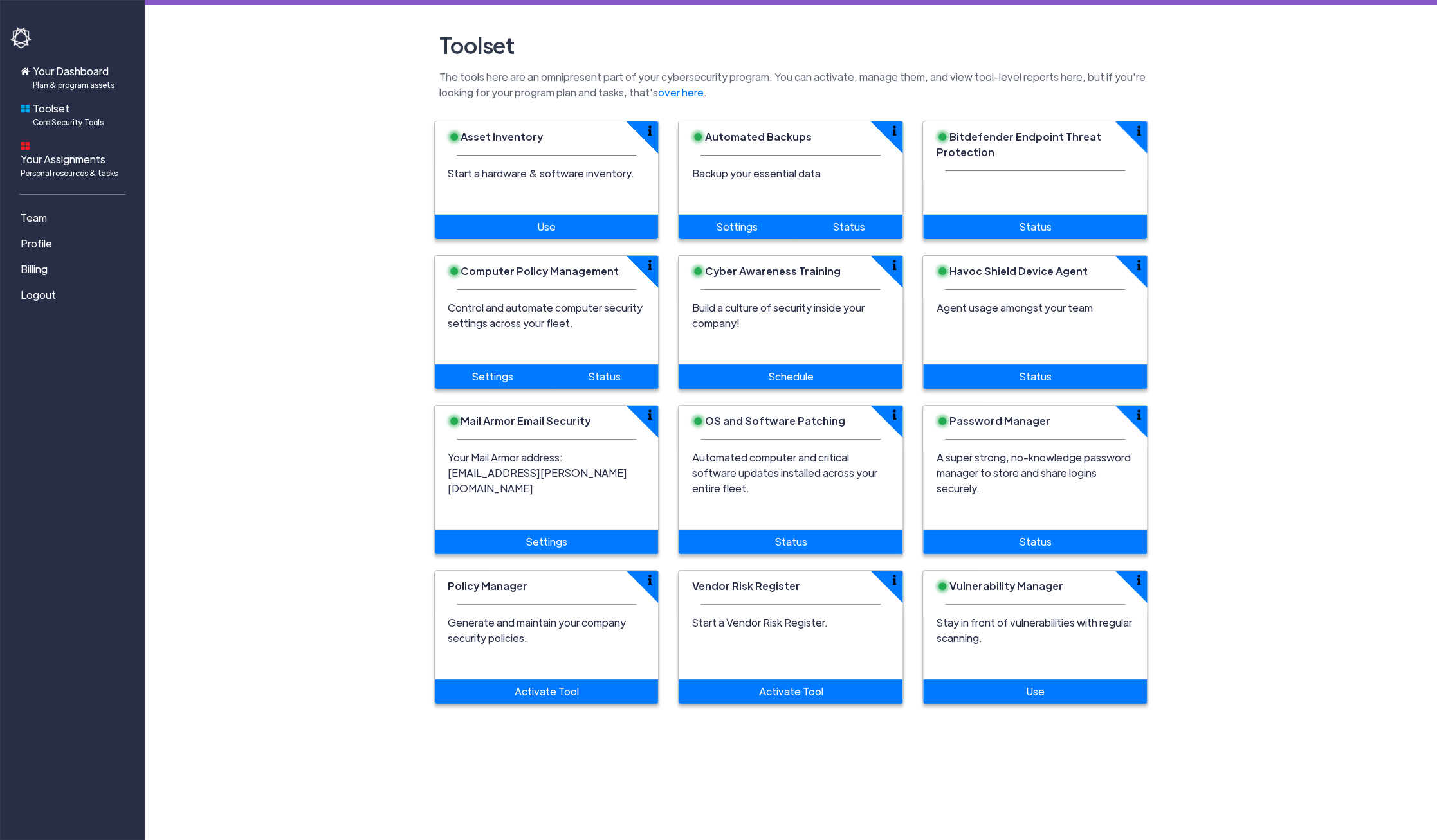
click at [52, 69] on span "Your Dashboard Plan & program assets" at bounding box center [74, 76] width 82 height 27
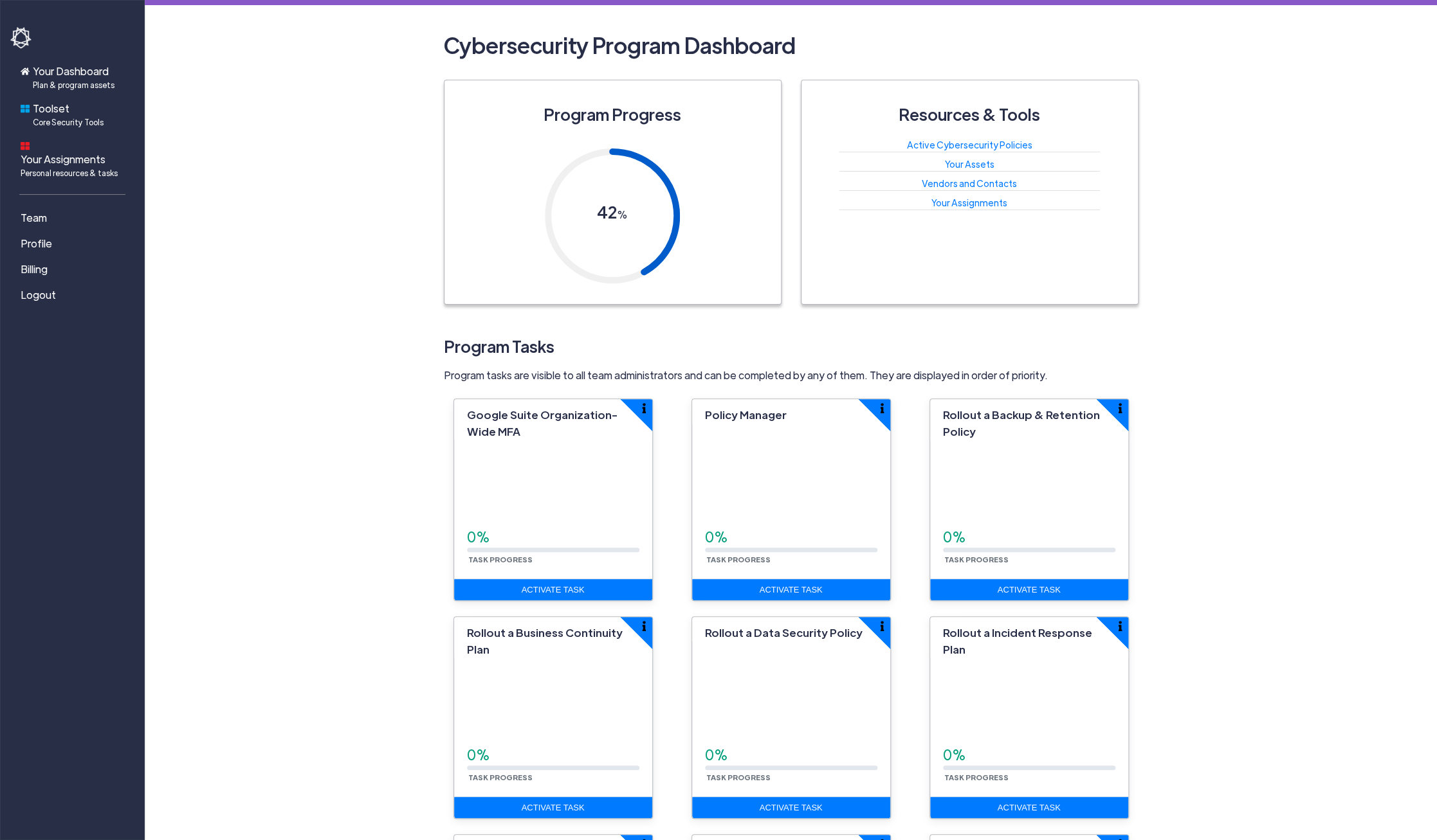
click at [219, 229] on main "Cybersecurity Program Dashboard Program Progress 42 % Resources & Tools Active …" at bounding box center [791, 657] width 1292 height 1315
